Goal: Task Accomplishment & Management: Complete application form

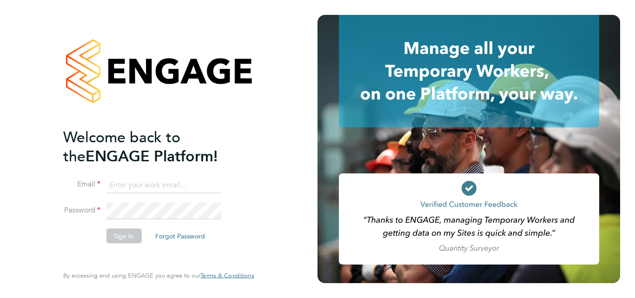
click at [153, 187] on input at bounding box center [163, 185] width 115 height 17
type input "doafolayan@gmail.com"
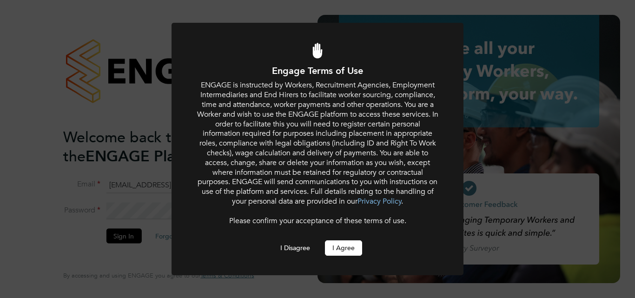
click at [348, 247] on button "I Agree" at bounding box center [343, 247] width 37 height 15
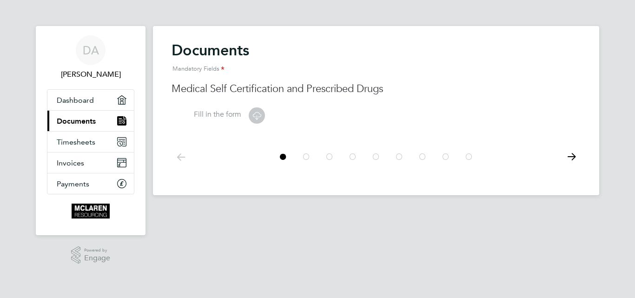
click at [256, 115] on icon at bounding box center [257, 116] width 12 height 12
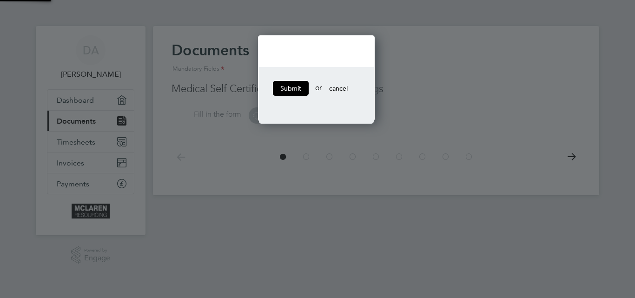
scroll to position [86, 119]
click at [293, 86] on button "Submit" at bounding box center [291, 88] width 36 height 15
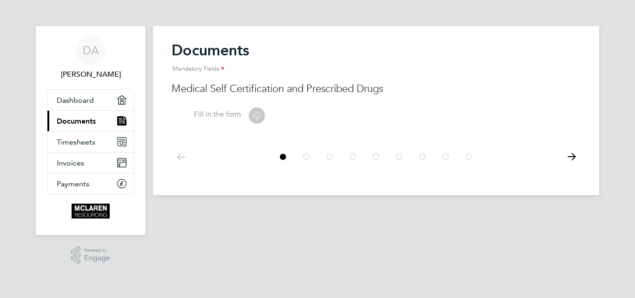
click at [220, 88] on h3 "Medical Self Certification and Prescribed Drugs" at bounding box center [376, 88] width 409 height 13
click at [261, 113] on icon at bounding box center [257, 116] width 12 height 12
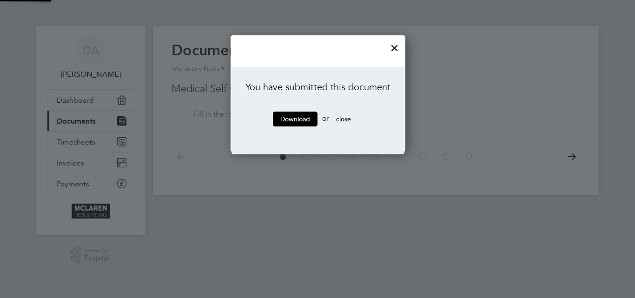
scroll to position [117, 174]
click at [301, 119] on link "Download" at bounding box center [295, 119] width 45 height 15
click at [344, 118] on span "close" at bounding box center [343, 119] width 15 height 8
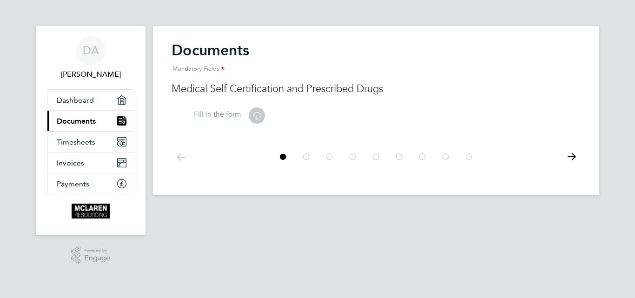
click at [224, 114] on label "Fill in the form" at bounding box center [207, 115] width 70 height 10
click at [201, 115] on label "Fill in the form" at bounding box center [207, 115] width 70 height 10
click at [257, 113] on icon at bounding box center [257, 116] width 12 height 12
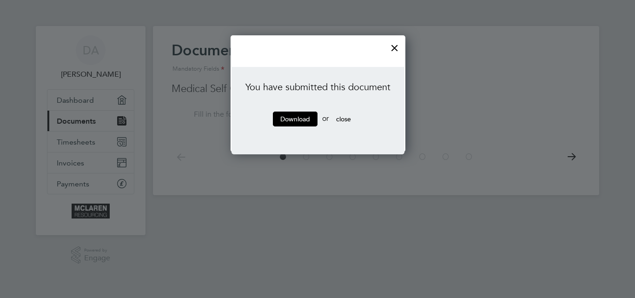
click at [390, 43] on div at bounding box center [394, 45] width 17 height 17
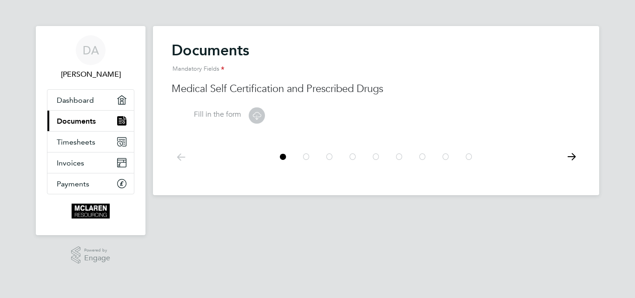
click at [573, 157] on icon at bounding box center [571, 156] width 19 height 21
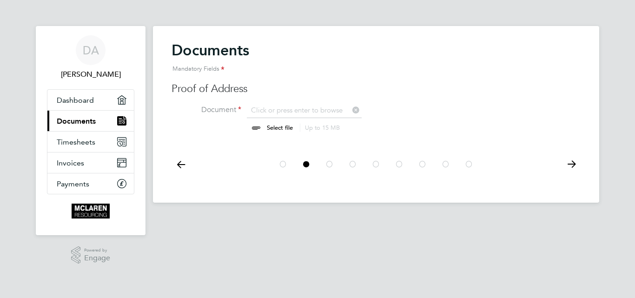
click at [576, 165] on icon at bounding box center [571, 164] width 19 height 21
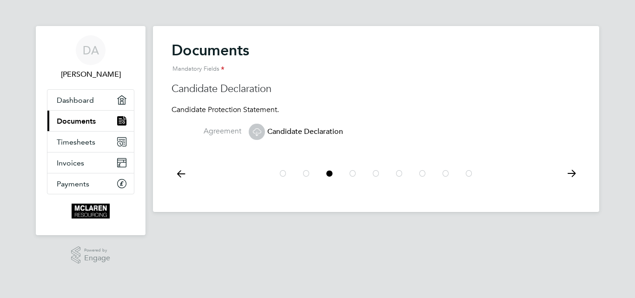
click at [231, 130] on label "Agreement" at bounding box center [207, 131] width 70 height 10
click at [256, 130] on icon at bounding box center [257, 132] width 12 height 12
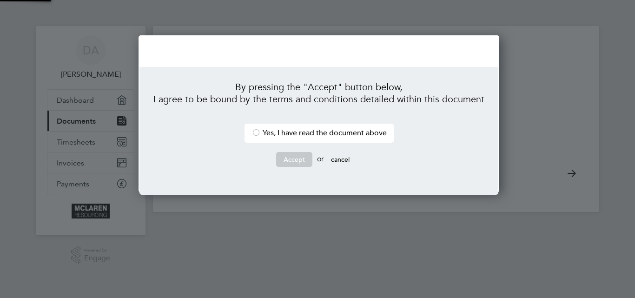
scroll to position [158, 357]
click at [273, 89] on li "By pressing the "Accept" button below, I agree to be bound by the terms and con…" at bounding box center [318, 97] width 331 height 33
click at [201, 86] on li "By pressing the "Accept" button below, I agree to be bound by the terms and con…" at bounding box center [318, 97] width 331 height 33
click at [201, 66] on div "By pressing the "Accept" button below, I agree to be bound by the terms and con…" at bounding box center [319, 113] width 361 height 157
click at [320, 84] on li "By pressing the "Accept" button below, I agree to be bound by the terms and con…" at bounding box center [318, 97] width 331 height 33
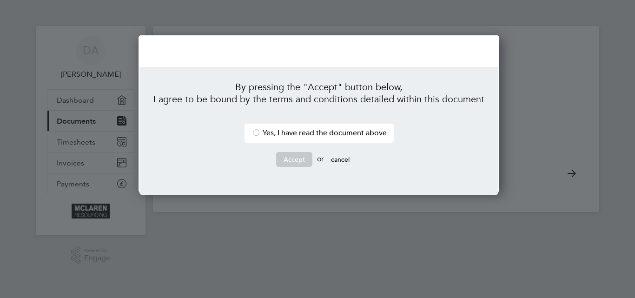
click at [304, 51] on div "By pressing the "Accept" button below, I agree to be bound by the terms and con…" at bounding box center [319, 113] width 361 height 157
click at [238, 71] on ul "By pressing the "Accept" button below, I agree to be bound by the terms and con…" at bounding box center [318, 131] width 359 height 128
click at [234, 111] on li "By pressing the "Accept" button below, I agree to be bound by the terms and con…" at bounding box center [318, 97] width 331 height 33
click at [188, 105] on li "By pressing the "Accept" button below, I agree to be bound by the terms and con…" at bounding box center [318, 97] width 331 height 33
click at [335, 160] on button "cancel" at bounding box center [340, 159] width 33 height 15
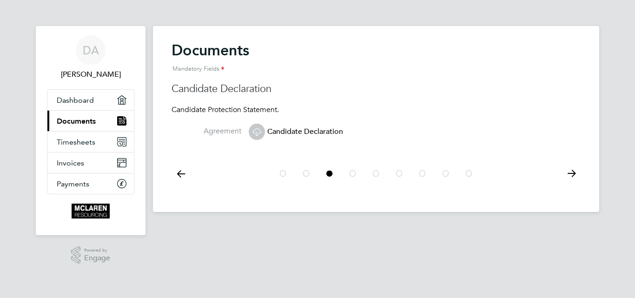
click at [205, 108] on p "Candidate Protection Statement." at bounding box center [376, 110] width 409 height 10
click at [214, 131] on label "Agreement" at bounding box center [207, 131] width 70 height 10
click at [256, 130] on icon at bounding box center [257, 132] width 12 height 12
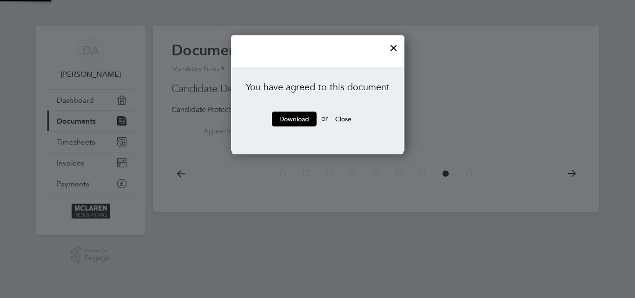
scroll to position [117, 173]
click at [293, 97] on li "You have agreed to this document" at bounding box center [318, 91] width 144 height 21
click at [298, 122] on link "Download" at bounding box center [294, 119] width 45 height 15
click at [391, 49] on div at bounding box center [393, 45] width 17 height 17
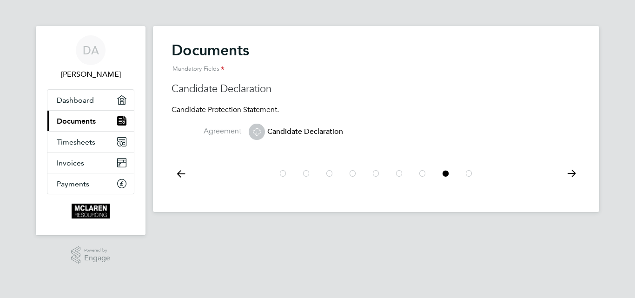
click at [570, 172] on icon at bounding box center [571, 173] width 19 height 21
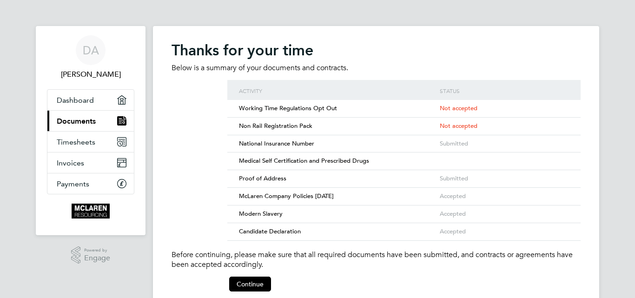
click at [458, 123] on span "Not accepted" at bounding box center [459, 126] width 38 height 8
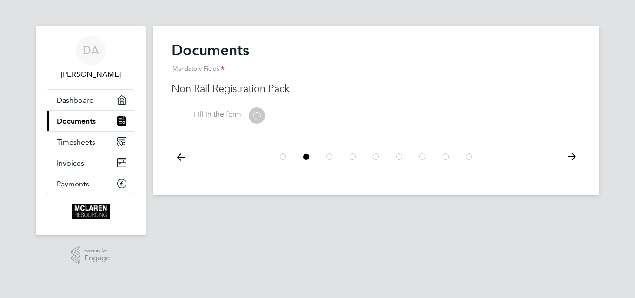
click at [261, 115] on icon at bounding box center [257, 116] width 12 height 12
click at [254, 114] on icon at bounding box center [257, 116] width 12 height 12
click at [218, 112] on label "Fill in the form" at bounding box center [207, 115] width 70 height 10
click at [120, 99] on icon "Main navigation" at bounding box center [121, 99] width 3 height 2
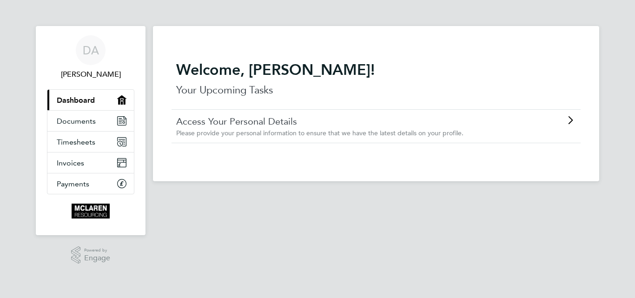
click at [297, 123] on link "Access Your Personal Details" at bounding box center [349, 121] width 347 height 12
click at [120, 121] on icon "Main navigation" at bounding box center [122, 121] width 8 height 8
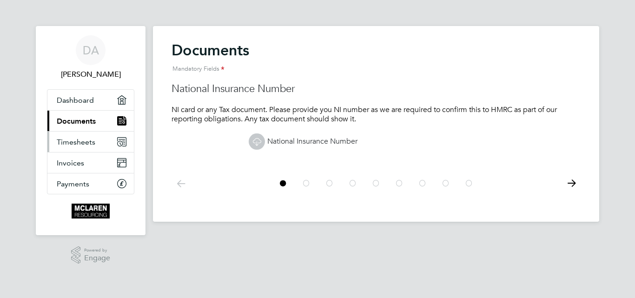
click at [119, 140] on icon "Main navigation" at bounding box center [122, 142] width 8 height 8
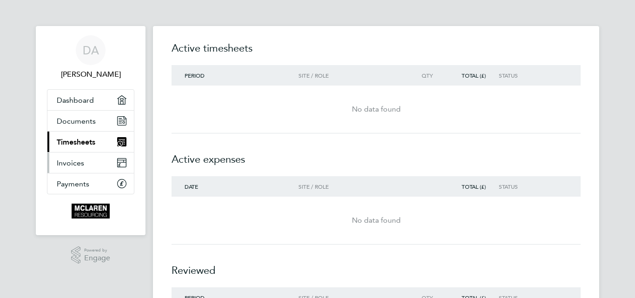
click at [123, 164] on icon "Main navigation" at bounding box center [122, 165] width 8 height 4
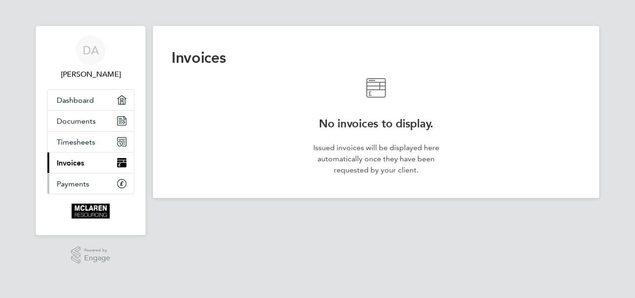
click at [123, 185] on icon "Main navigation" at bounding box center [122, 183] width 8 height 8
